Goal: Find specific page/section: Find specific page/section

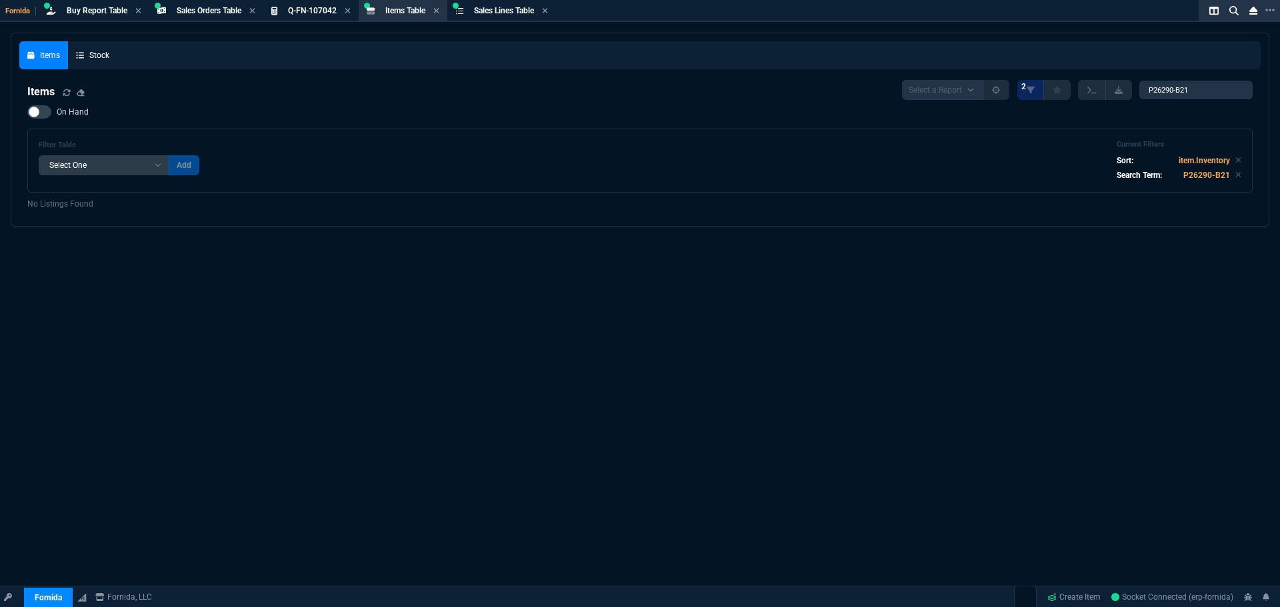
select select "9: OCAM"
select select
click at [450, 253] on div "Items Stock Items Select a Report NEW QUERY 2 P26290-B21 On Hand Filter Table S…" at bounding box center [640, 353] width 1280 height 640
click at [497, 289] on div "Items Stock Items Select a Report NEW QUERY 2 P26290-B21 On Hand Filter Table S…" at bounding box center [640, 353] width 1280 height 640
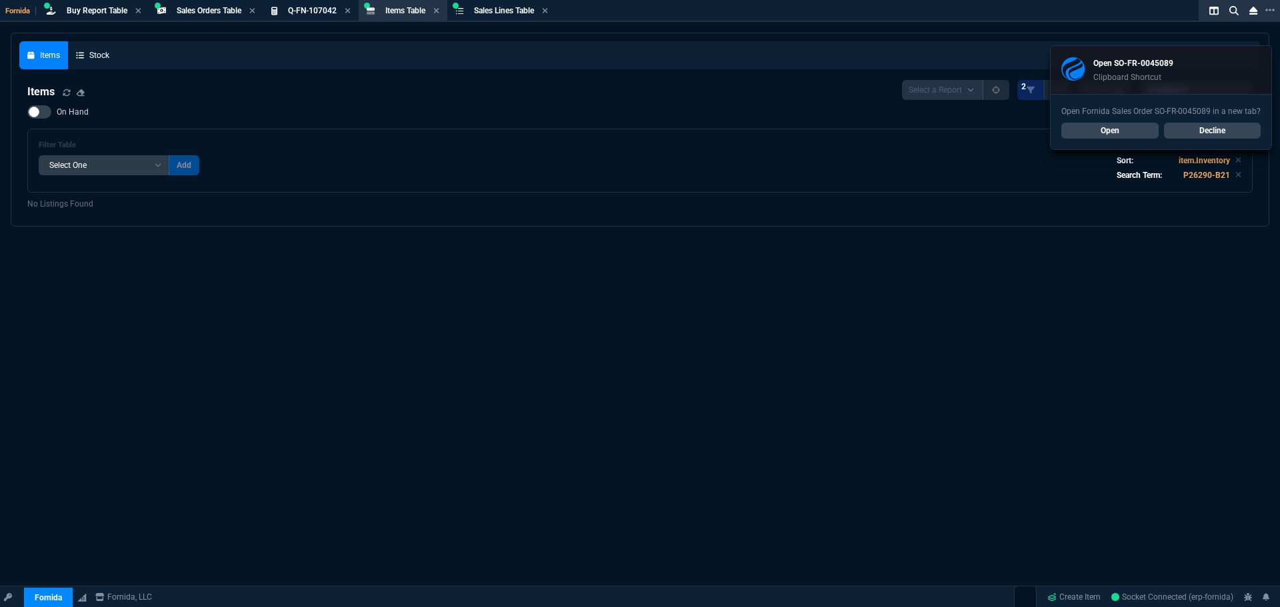
click at [1104, 136] on link "Open" at bounding box center [1109, 131] width 97 height 16
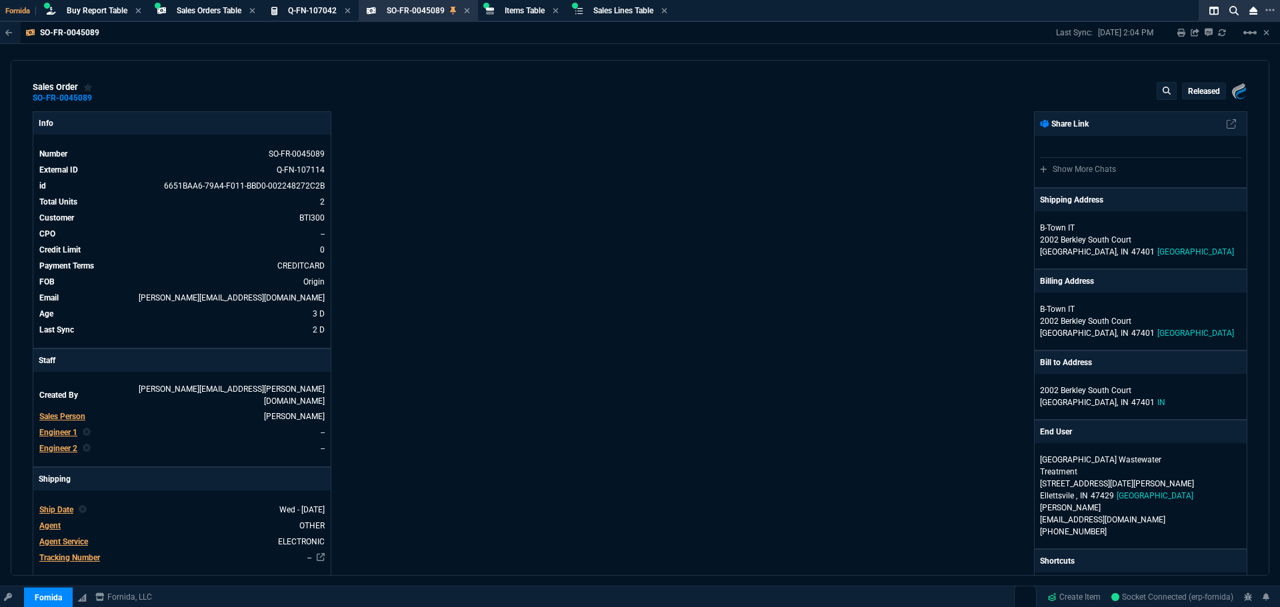
click at [533, 185] on div "Info Number SO-FR-0045089 External ID Q-FN-107114 id 6651BAA6-79A4-F011-BBD0-00…" at bounding box center [336, 509] width 607 height 797
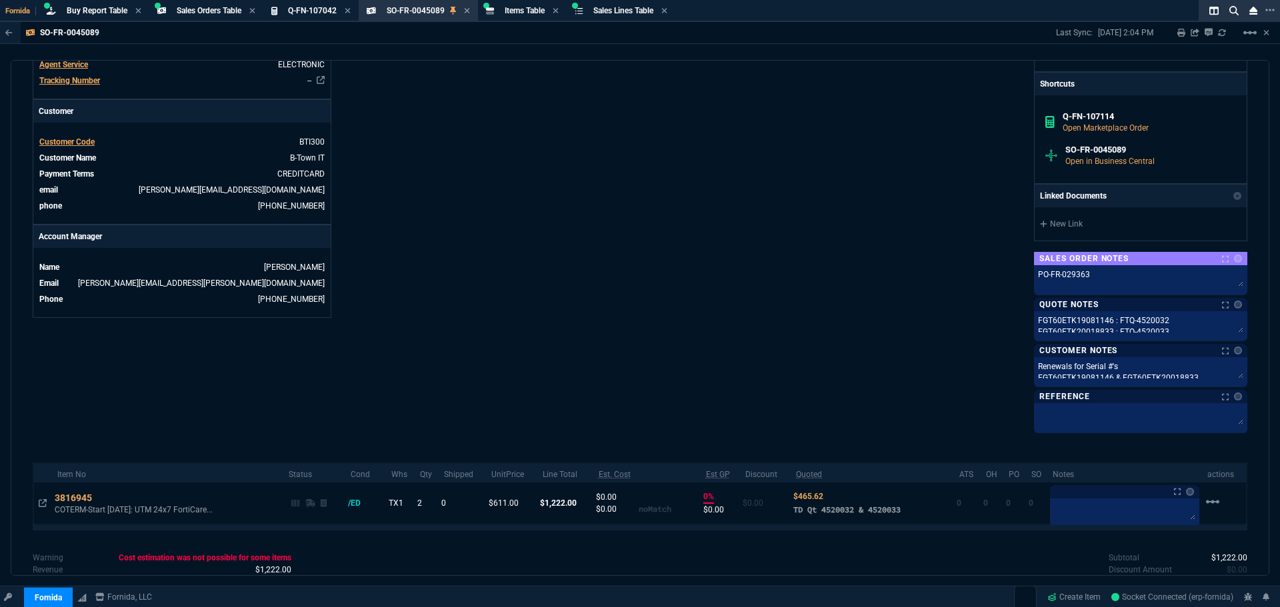
scroll to position [547, 0]
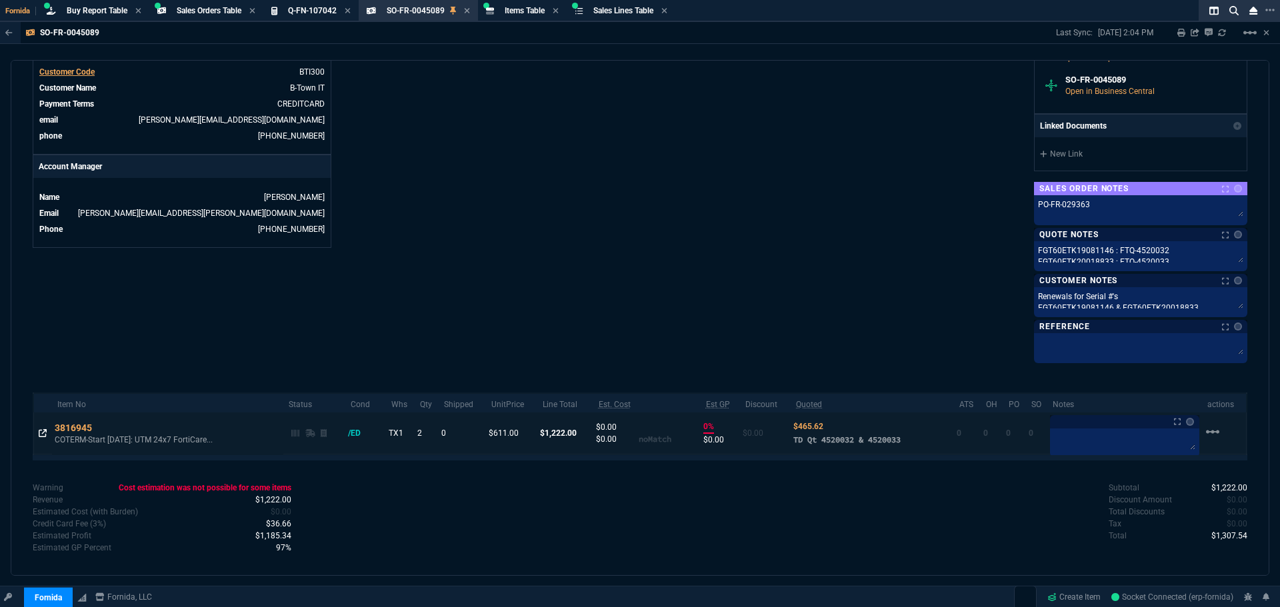
click at [39, 429] on icon at bounding box center [43, 433] width 8 height 8
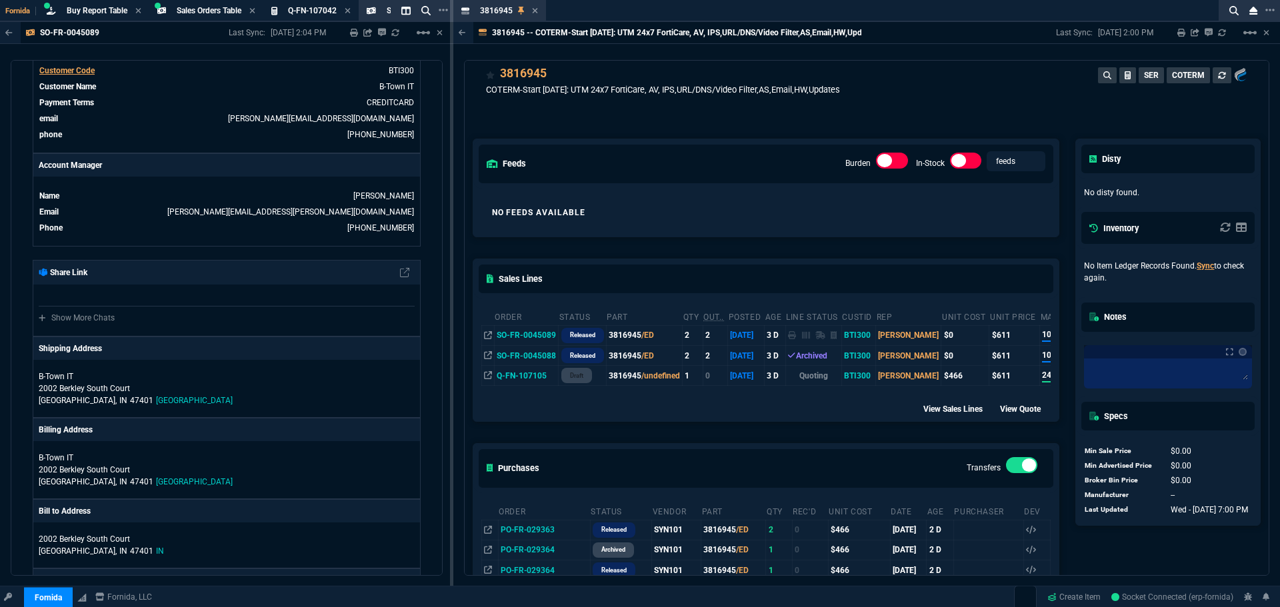
scroll to position [17, 0]
click at [537, 11] on div "3816945 Item" at bounding box center [499, 11] width 87 height 17
click at [541, 9] on div "3816945 Item" at bounding box center [499, 11] width 87 height 17
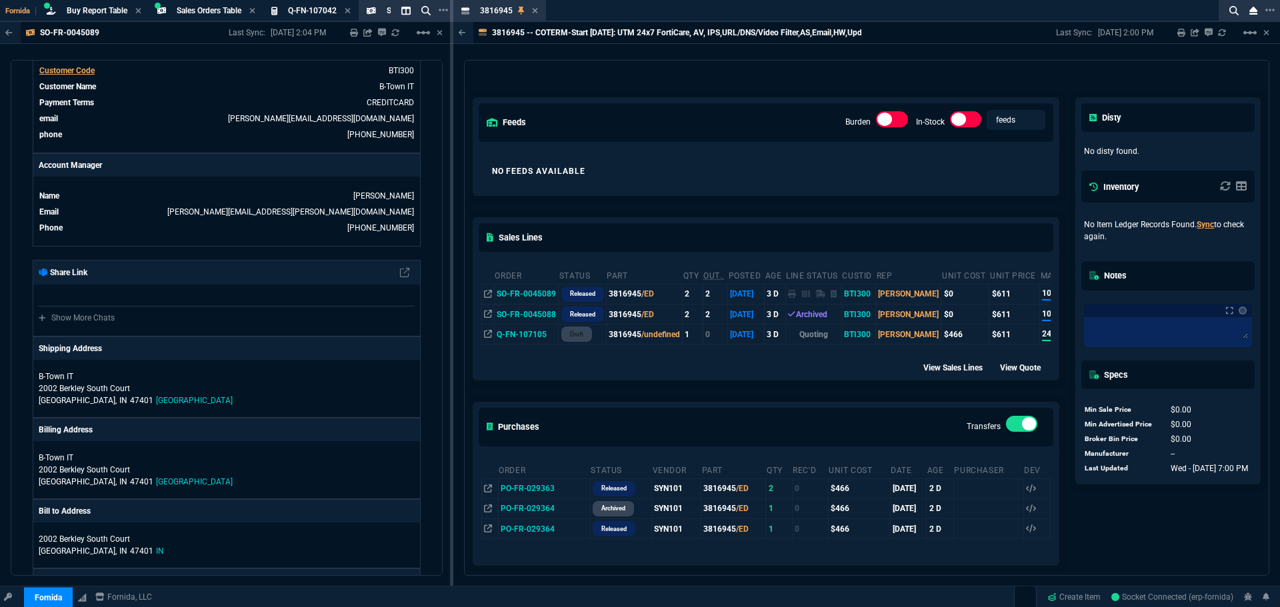
scroll to position [67, 0]
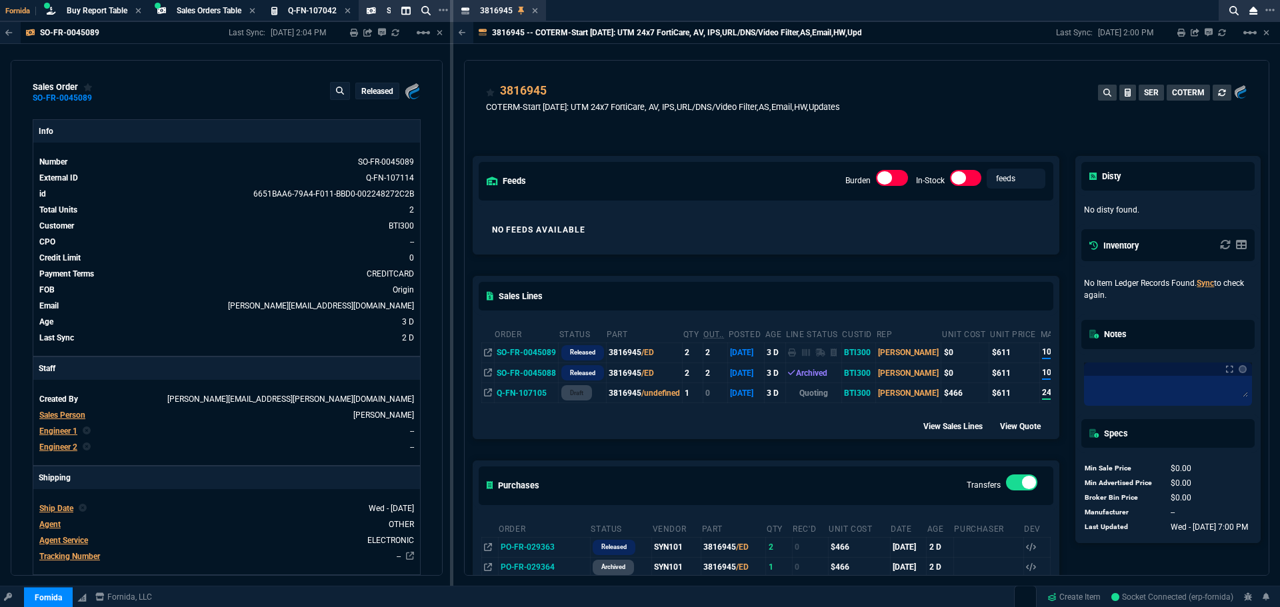
select select "9: OCAM"
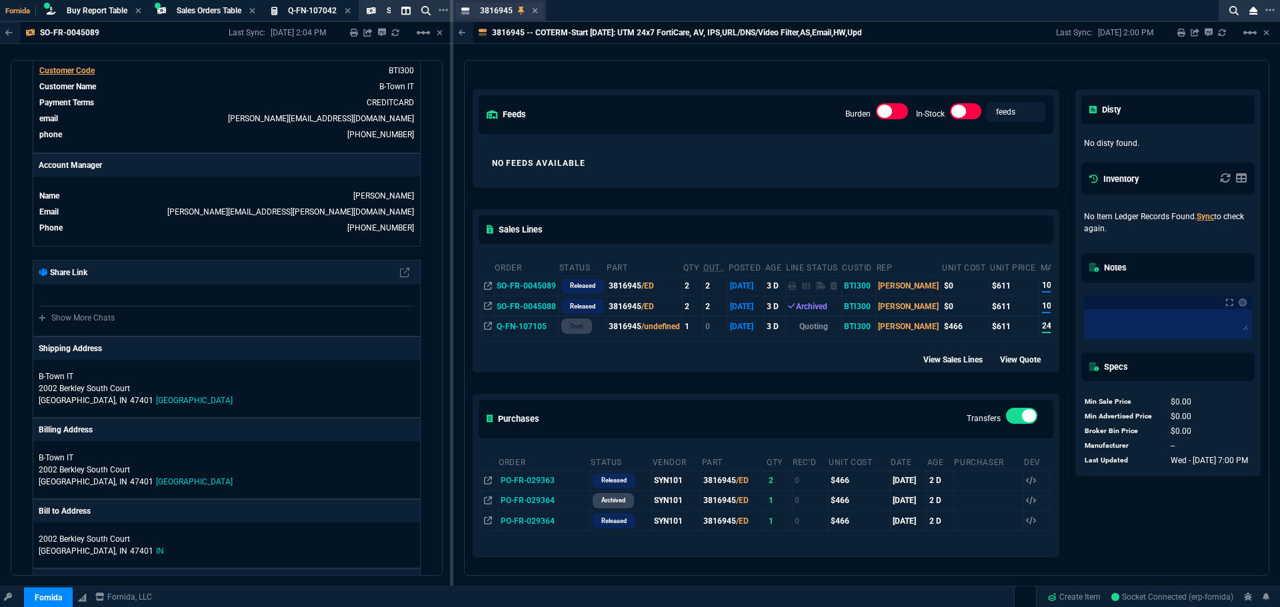
click at [538, 9] on div "3816945 Item" at bounding box center [499, 11] width 87 height 17
click at [537, 11] on div "3816945 Item" at bounding box center [499, 11] width 87 height 17
click at [533, 13] on icon at bounding box center [534, 10] width 5 height 5
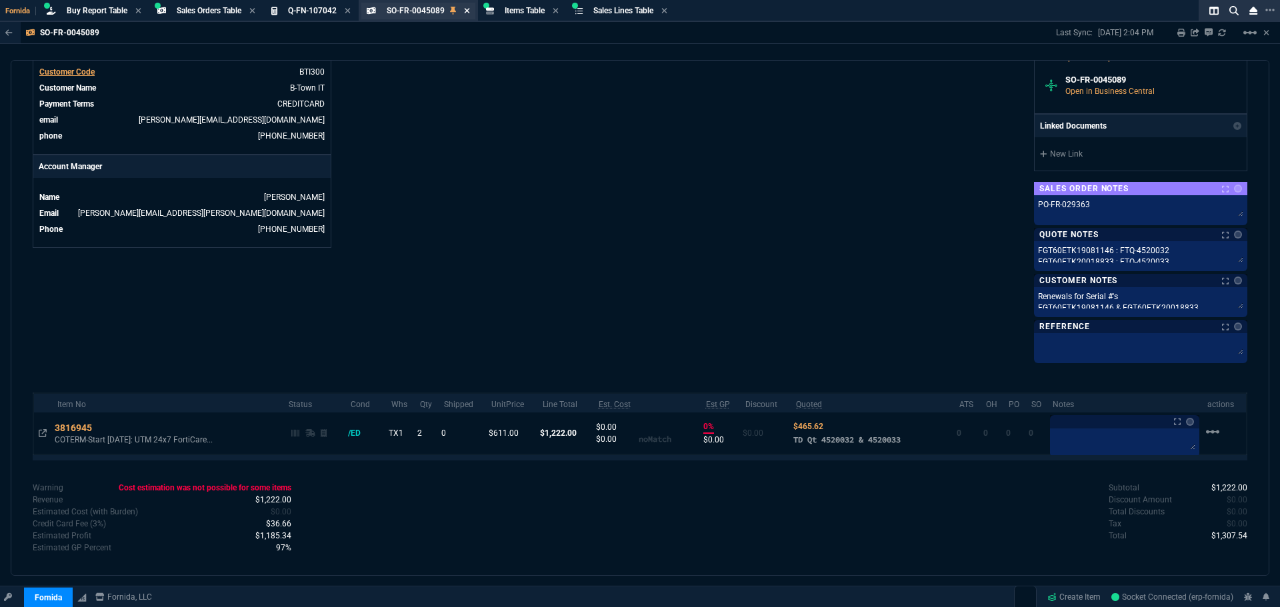
click at [469, 10] on icon at bounding box center [467, 11] width 6 height 8
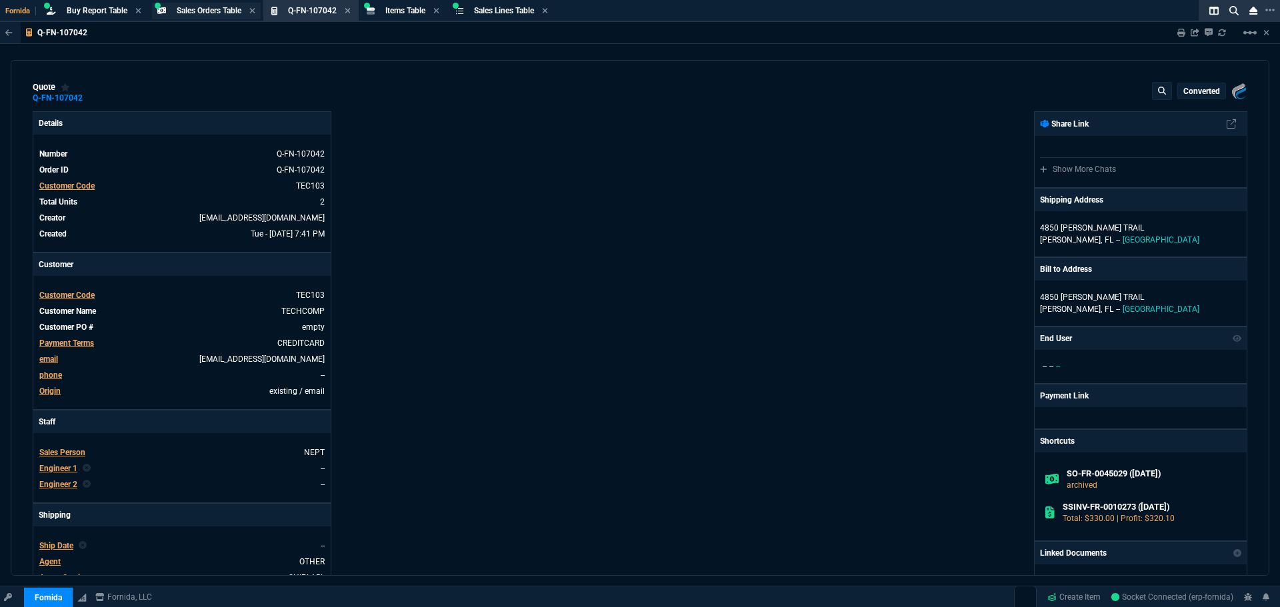
type input "100"
type input "165"
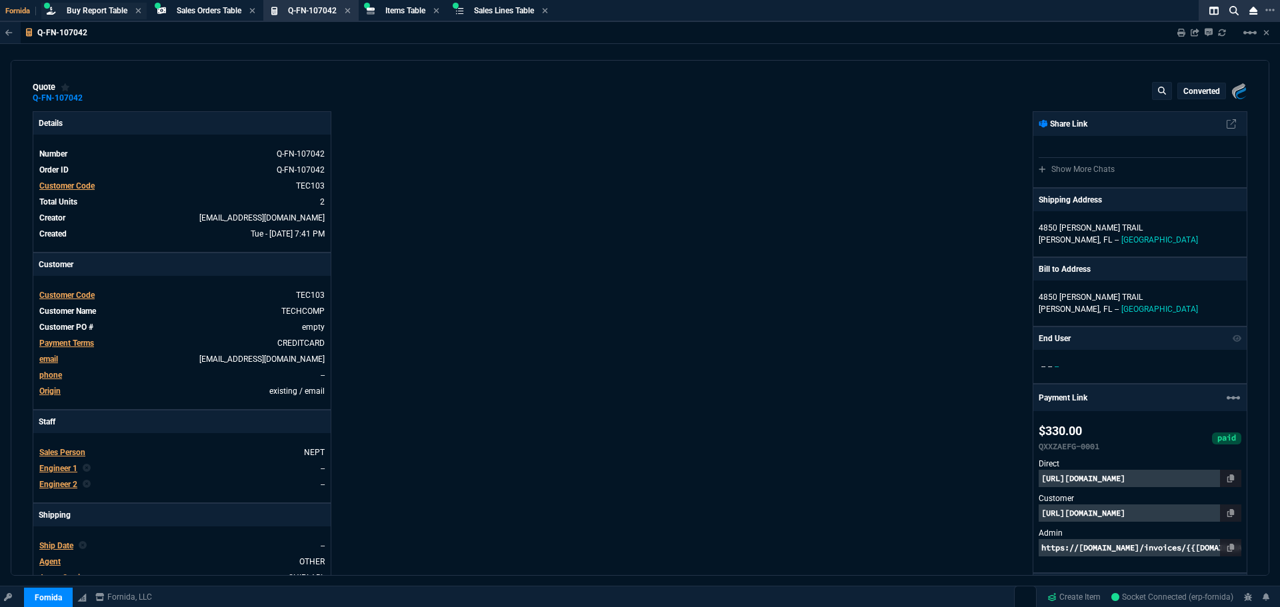
click at [101, 9] on span "Buy Report Table" at bounding box center [97, 10] width 61 height 9
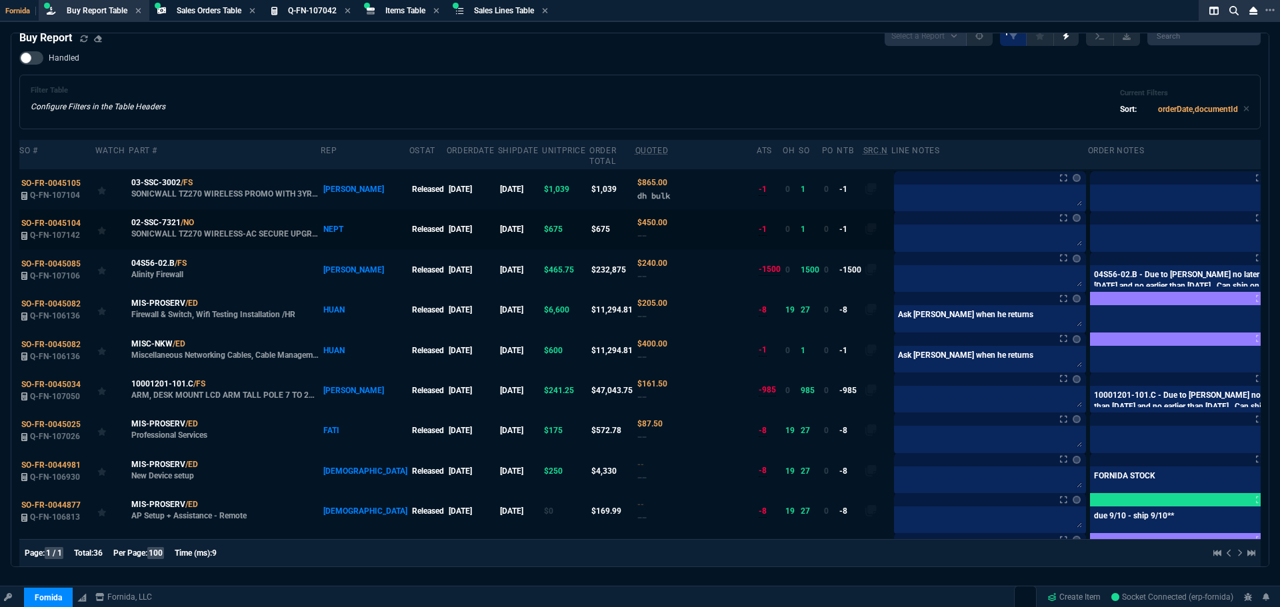
scroll to position [0, 0]
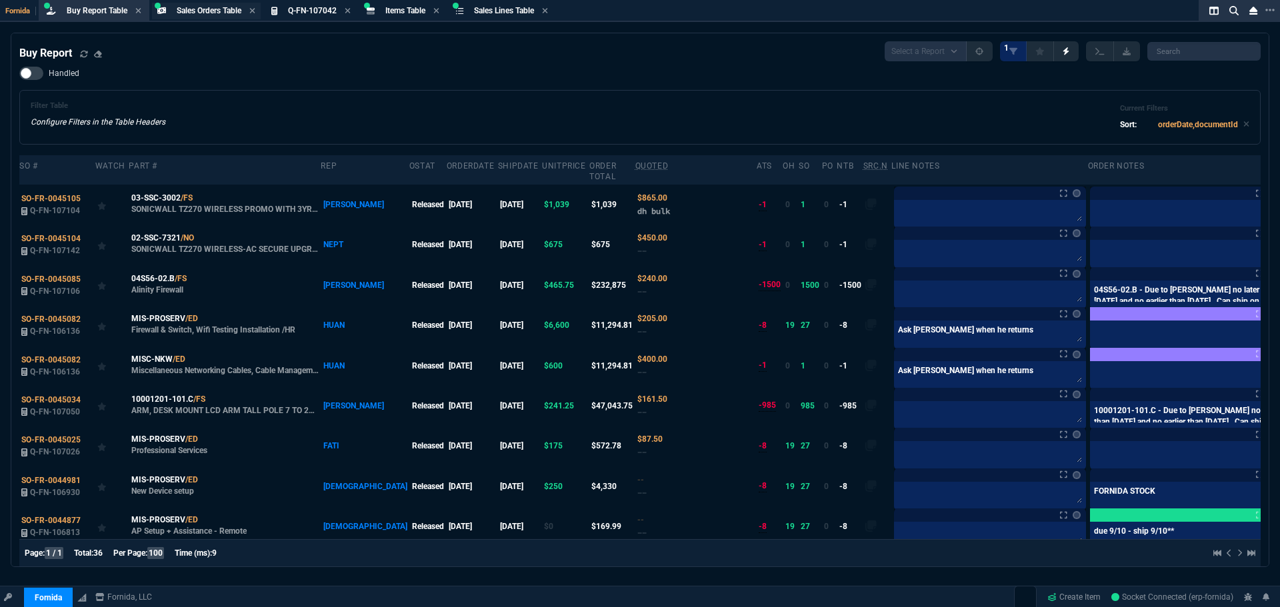
click at [201, 9] on span "Sales Orders Table" at bounding box center [209, 10] width 65 height 9
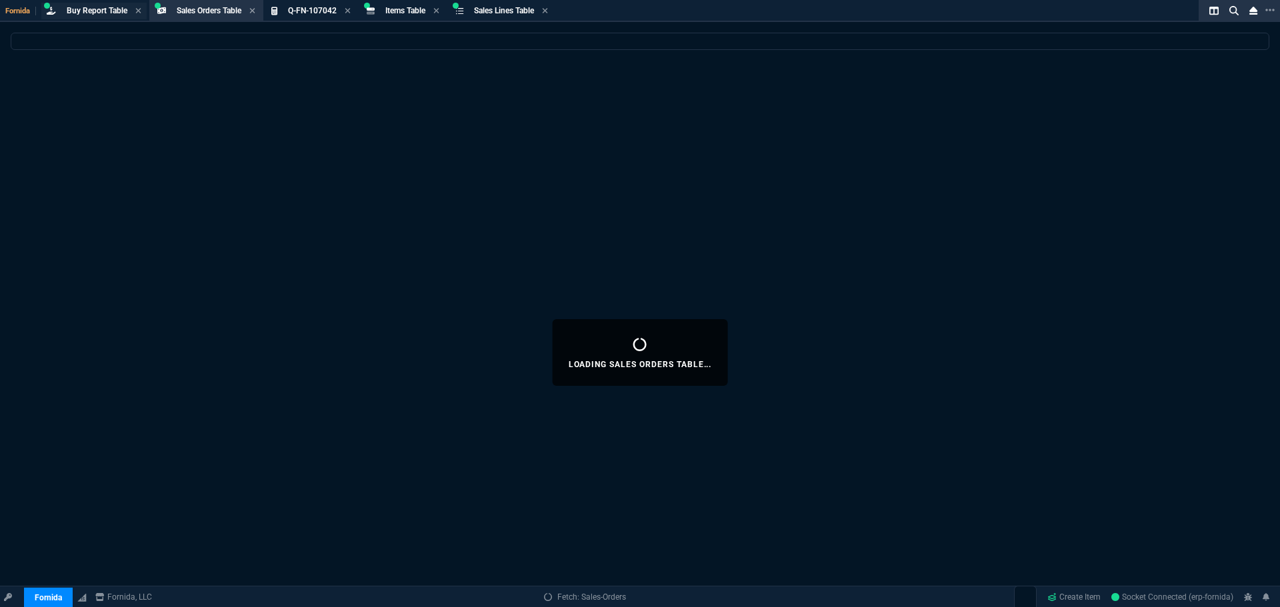
select select
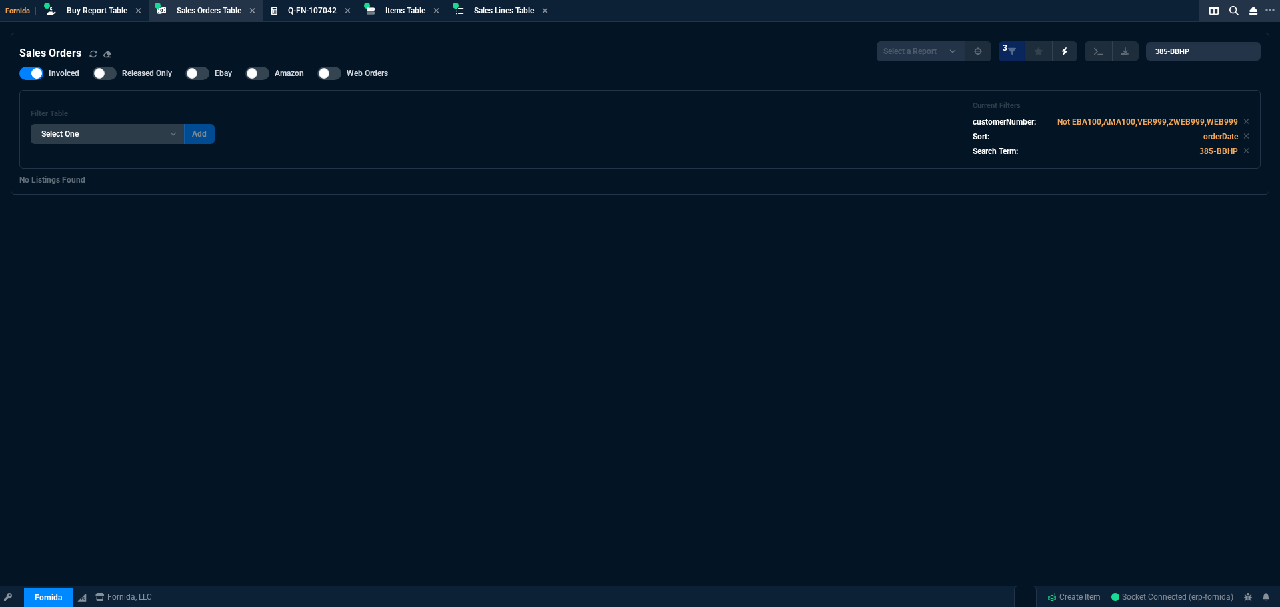
click at [102, 6] on span "Buy Report Table" at bounding box center [97, 10] width 61 height 9
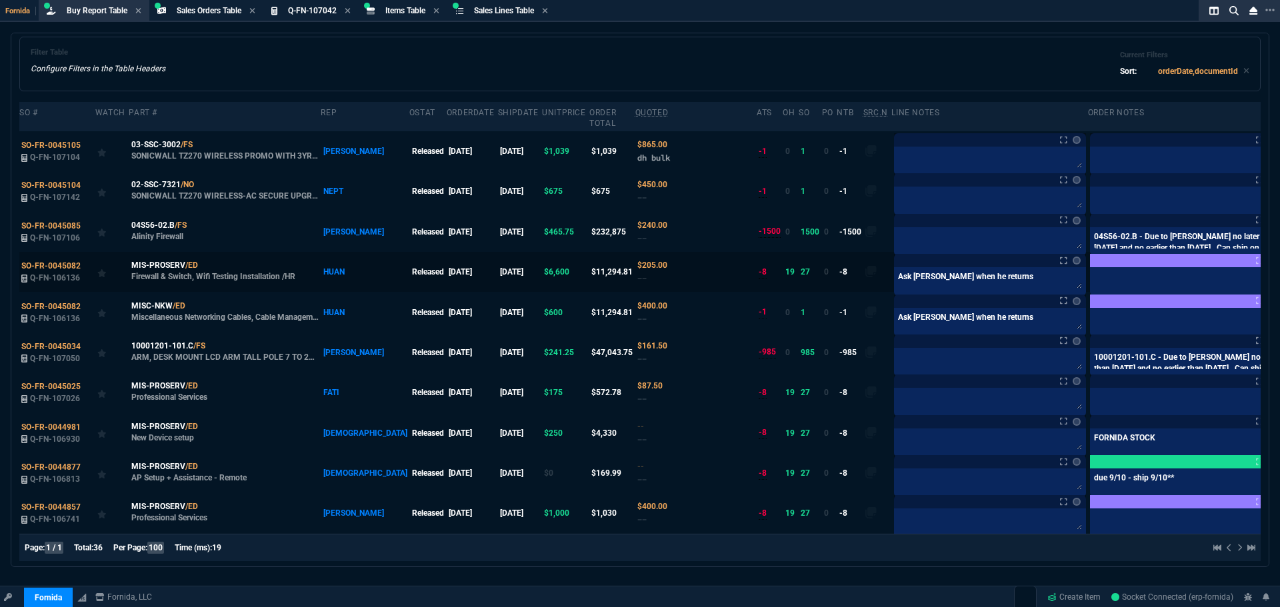
scroll to position [45, 0]
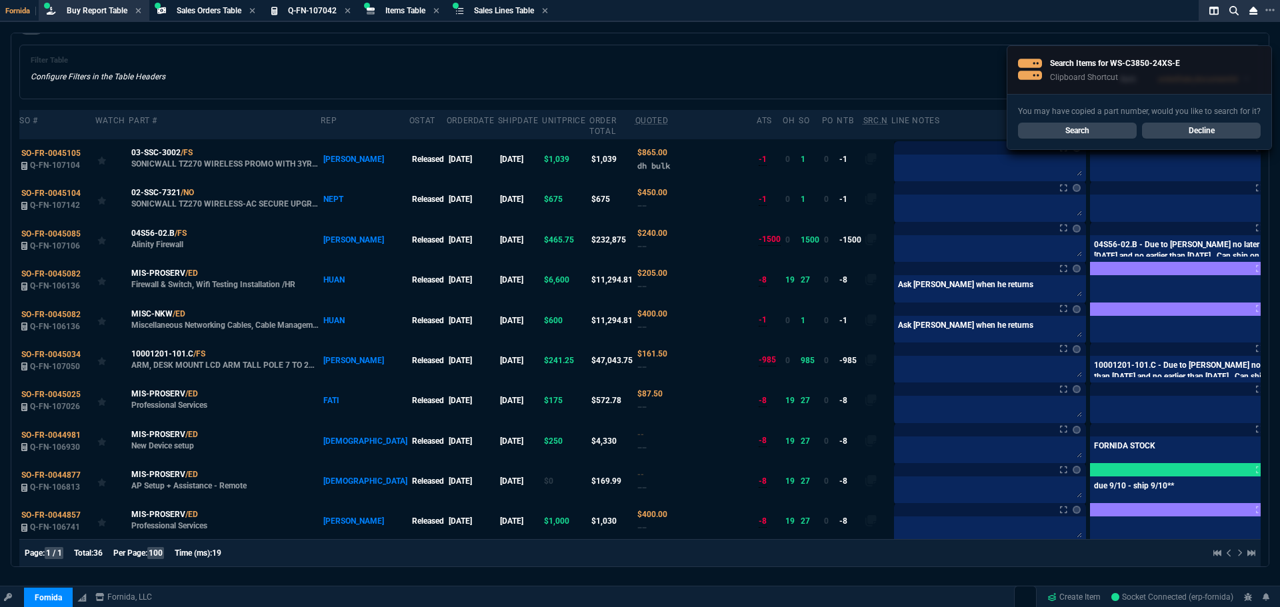
click at [1091, 125] on link "Search" at bounding box center [1077, 131] width 119 height 16
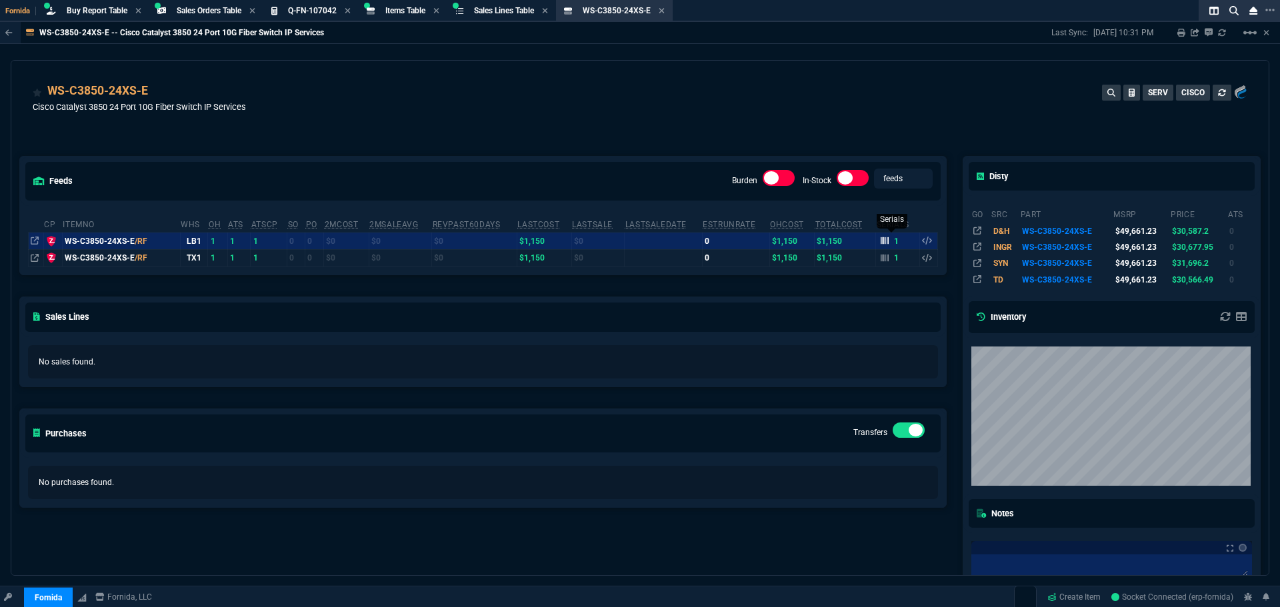
click at [881, 242] on icon at bounding box center [885, 241] width 8 height 8
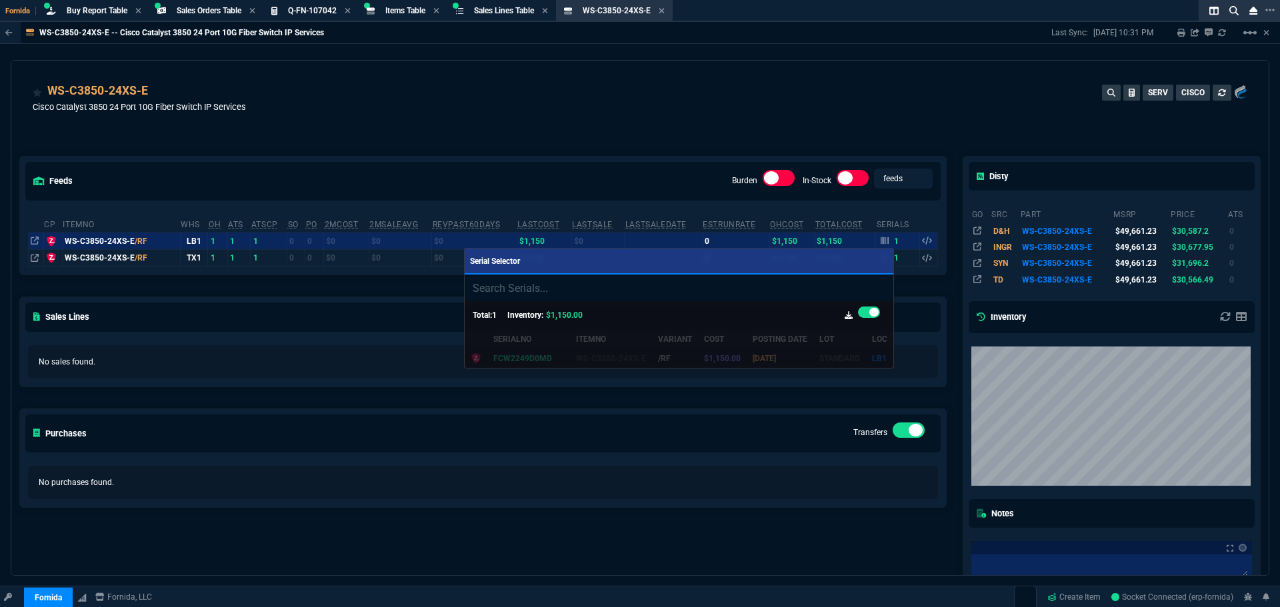
click at [184, 83] on div at bounding box center [640, 303] width 1280 height 607
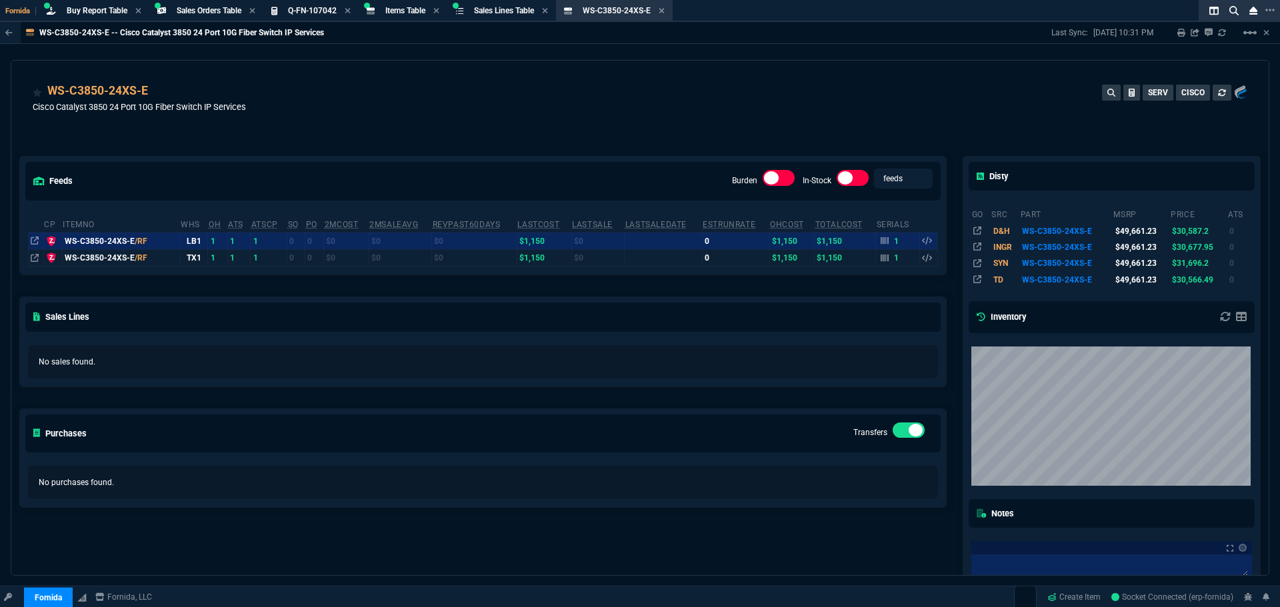
click at [179, 134] on div "feeds Burden In-Stock feeds prices cp ItemNo WHS OH ATS ATSCP SO PO 2MCost 2MSa…" at bounding box center [482, 436] width 943 height 618
click at [159, 90] on icon at bounding box center [156, 92] width 7 height 8
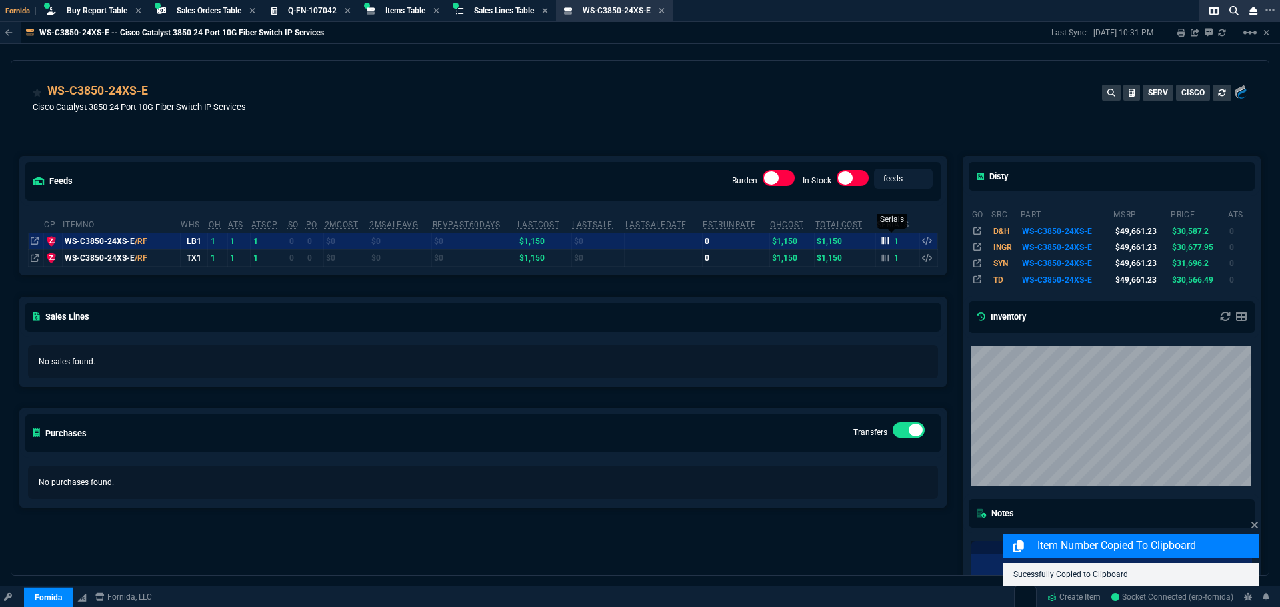
click at [883, 243] on icon at bounding box center [885, 240] width 8 height 7
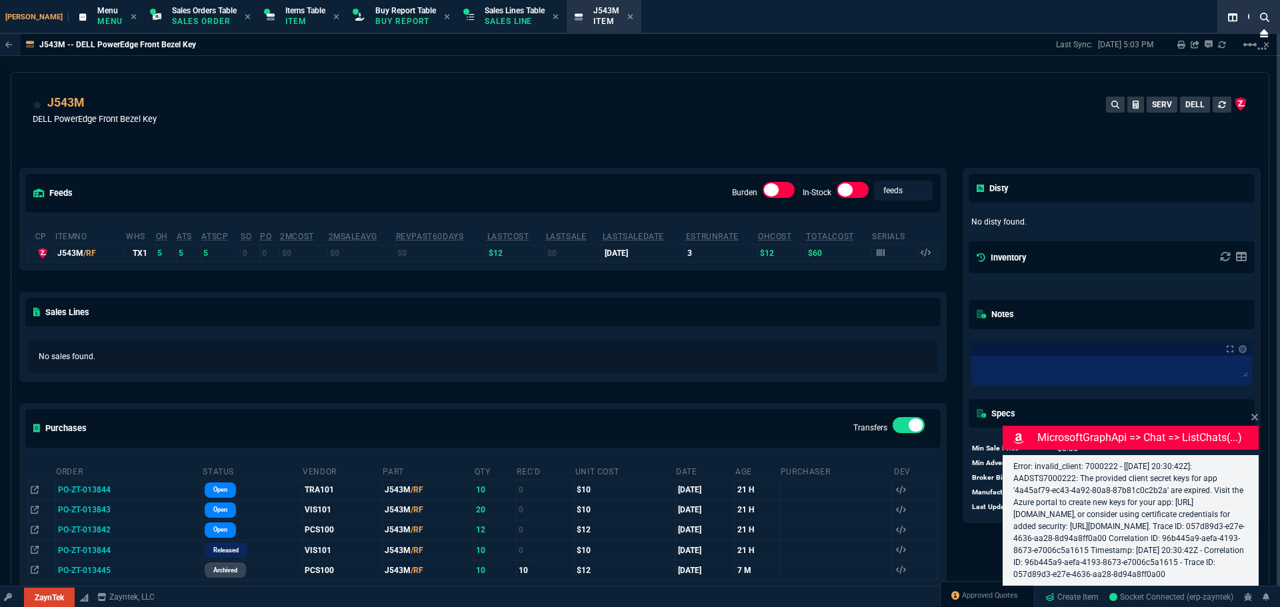
select select "9: OCAM"
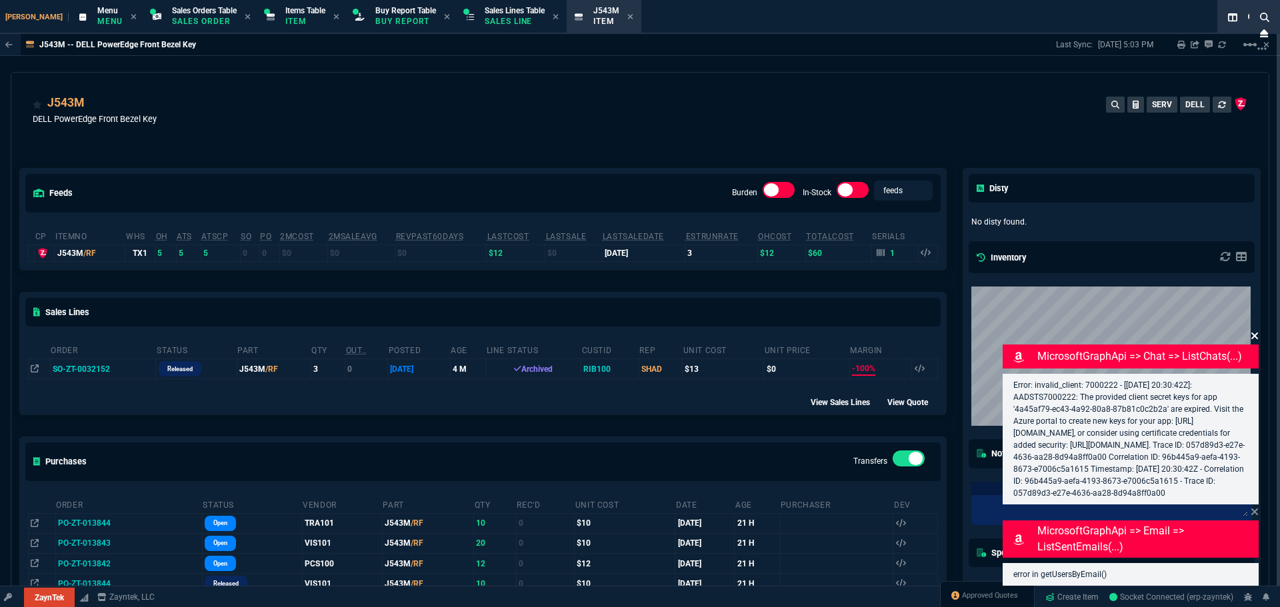
click at [1256, 331] on icon at bounding box center [1254, 336] width 8 height 11
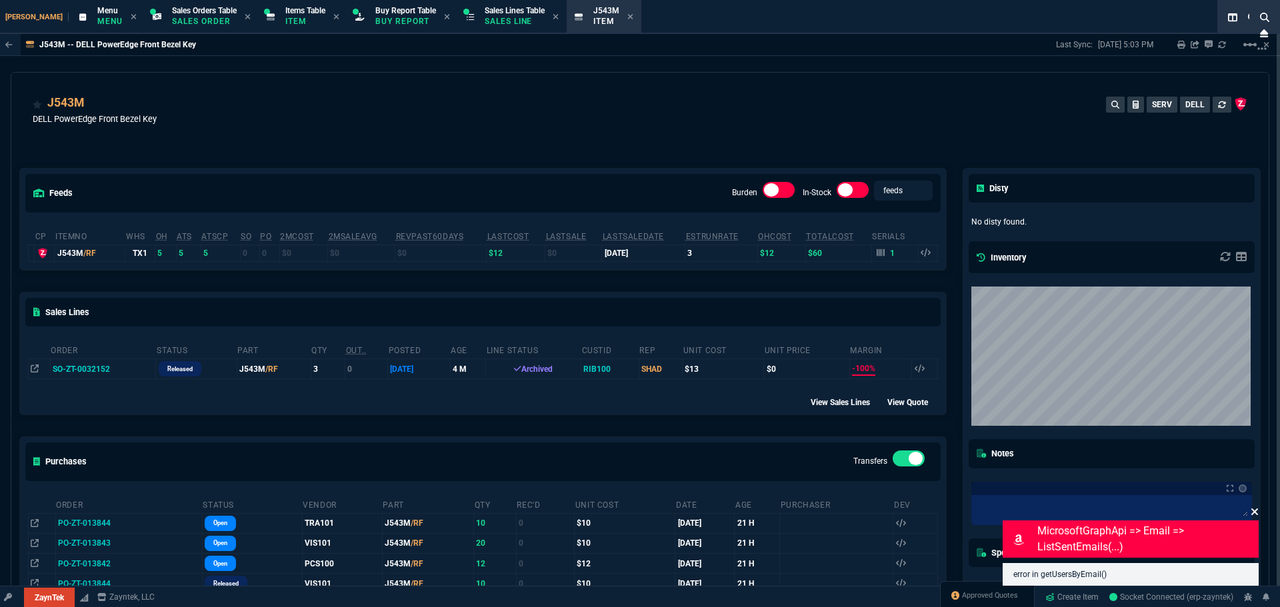
click at [1256, 509] on icon at bounding box center [1254, 512] width 8 height 11
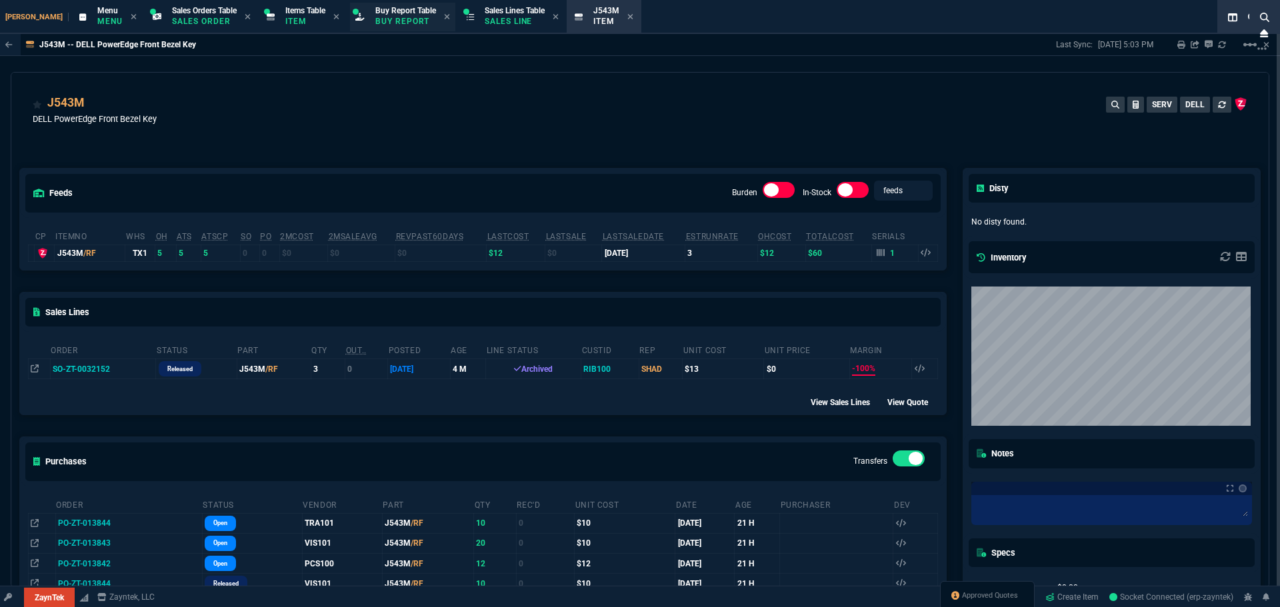
click at [380, 14] on span "Buy Report Table" at bounding box center [405, 10] width 61 height 9
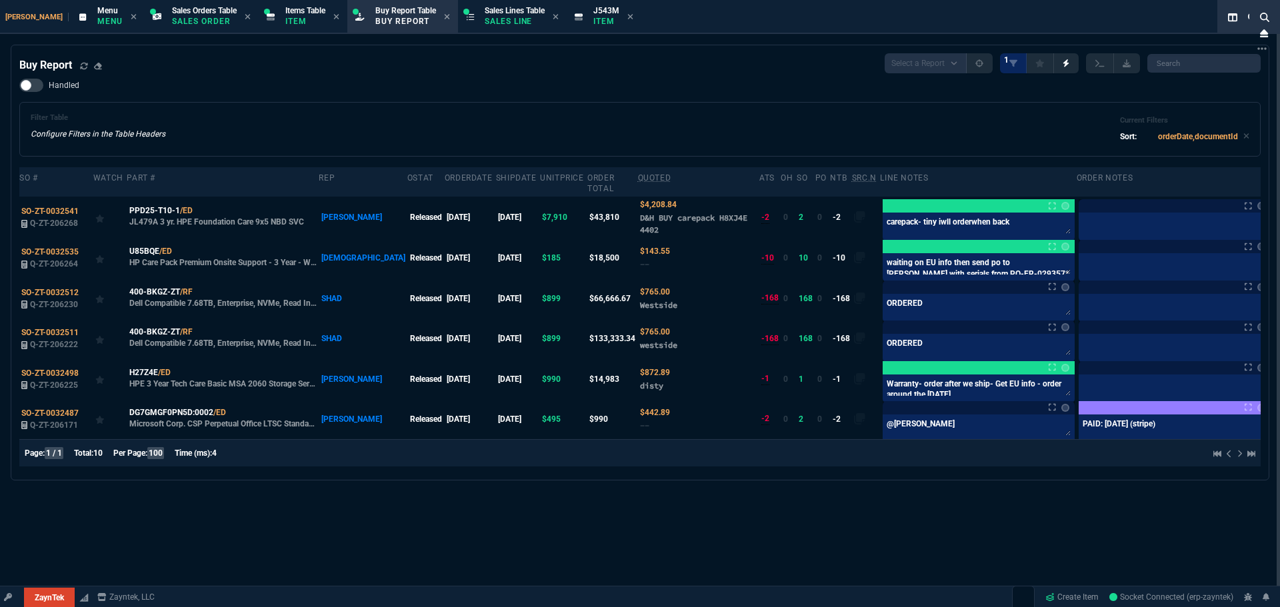
click at [251, 108] on div "Filter Table Configure Filters in the Table Headers Current Filters Sort: order…" at bounding box center [639, 129] width 1241 height 55
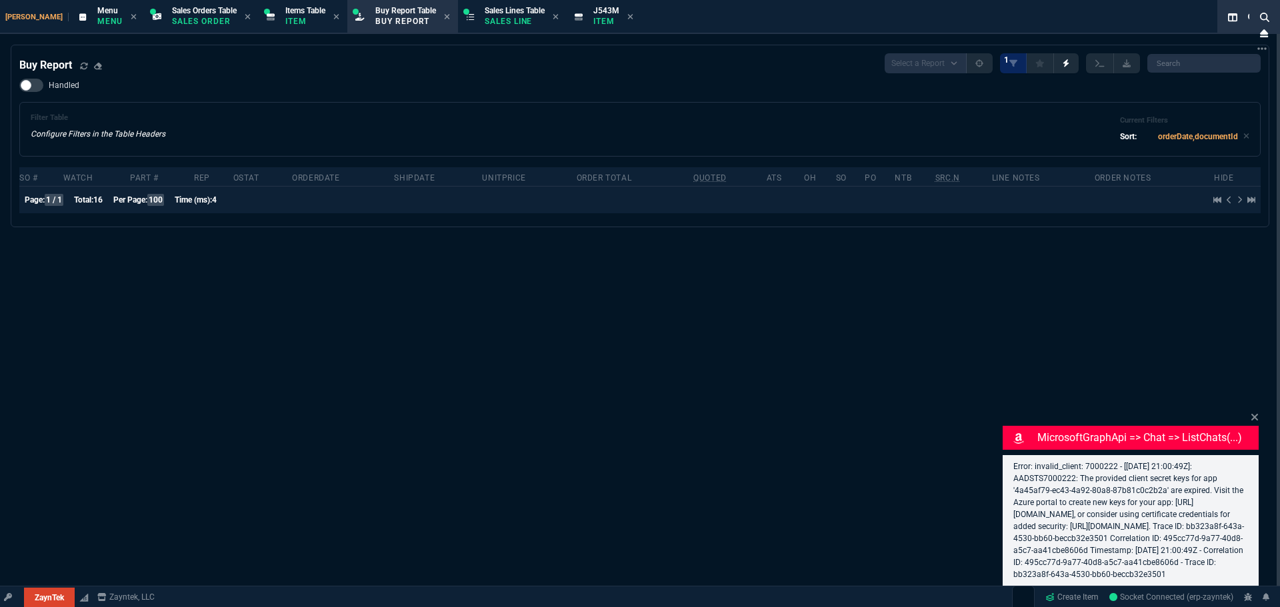
select select "9: OCAM"
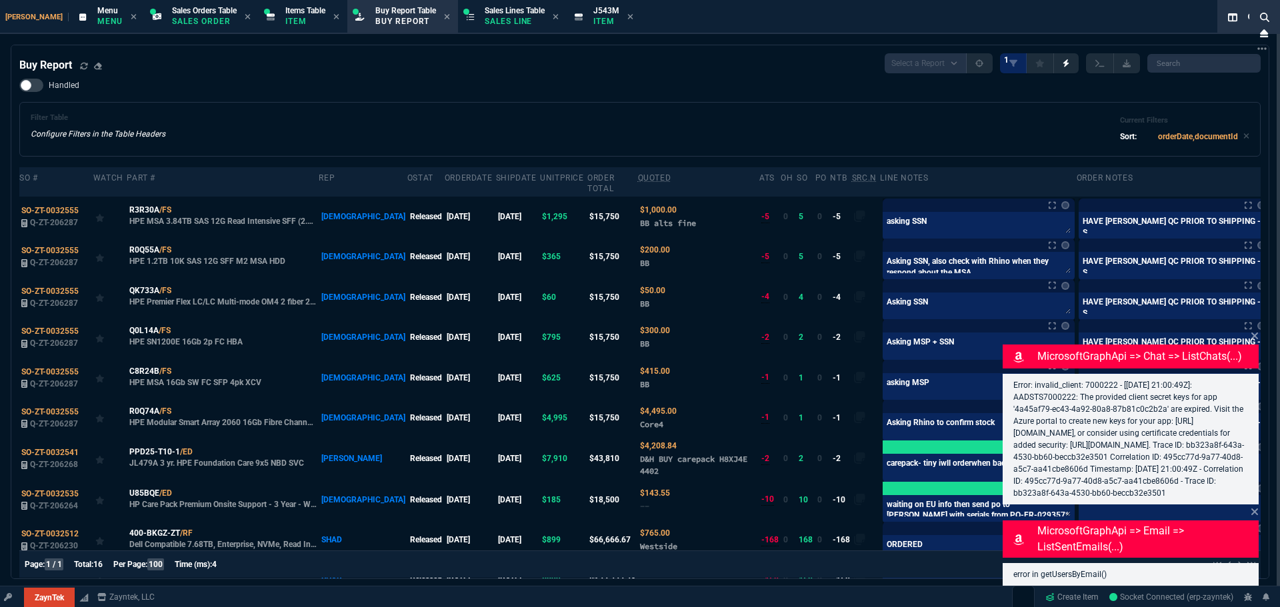
click at [597, 103] on div "Filter Table Configure Filters in the Table Headers Current Filters Sort: order…" at bounding box center [639, 129] width 1241 height 55
click at [1254, 331] on icon at bounding box center [1254, 336] width 8 height 11
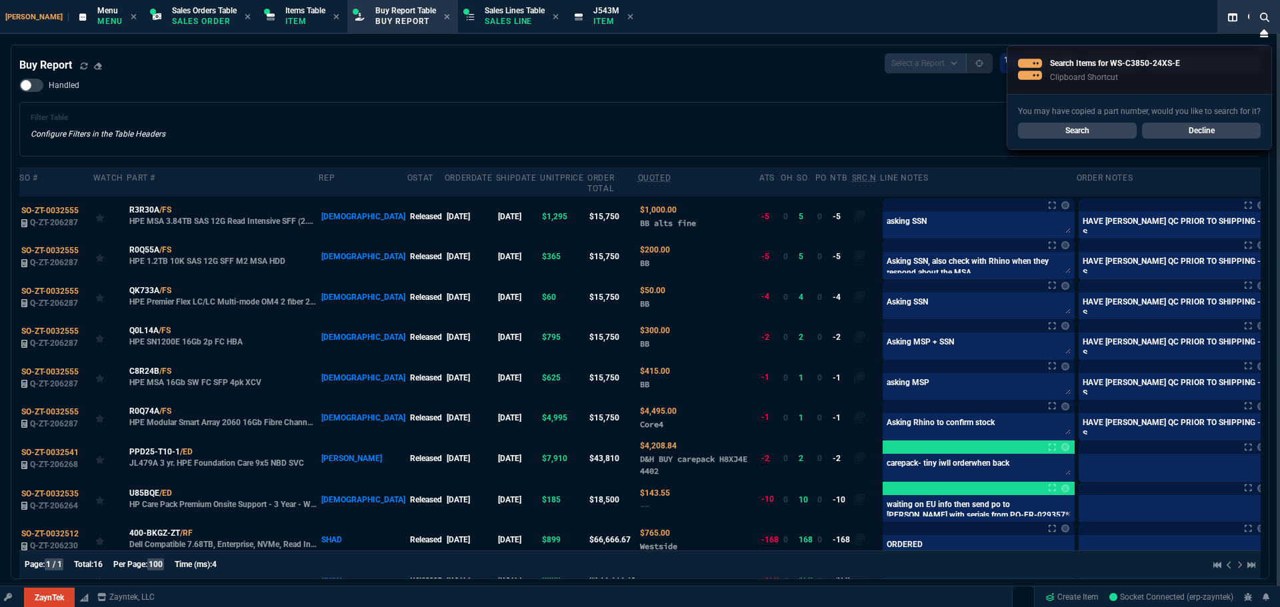
click at [1098, 129] on link "Search" at bounding box center [1077, 131] width 119 height 16
